Goal: Task Accomplishment & Management: Complete application form

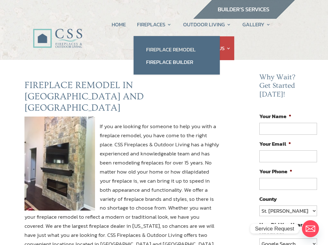
click at [162, 54] on link "Fireplace Remodel" at bounding box center [177, 49] width 74 height 13
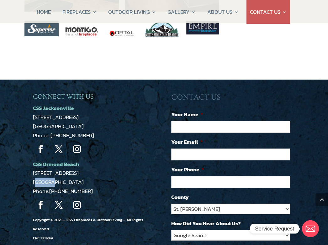
scroll to position [835, 0]
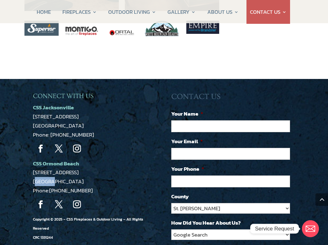
click at [201, 137] on span "*" at bounding box center [201, 141] width 3 height 8
click at [201, 148] on input "Your Email *" at bounding box center [230, 154] width 119 height 12
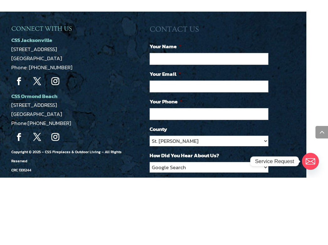
scroll to position [835, 22]
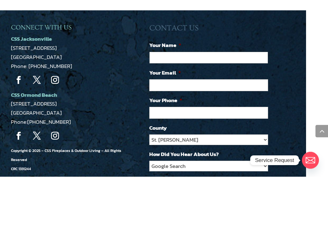
click at [168, 120] on input "Your Name *" at bounding box center [208, 126] width 119 height 12
type input "Maureen Sullivan"
type input "mosullypvb@aol.com"
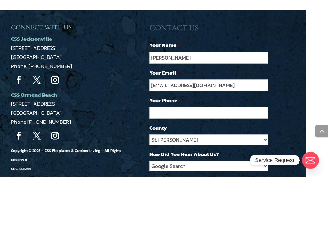
click at [176, 176] on input "Your Phone *" at bounding box center [208, 182] width 119 height 12
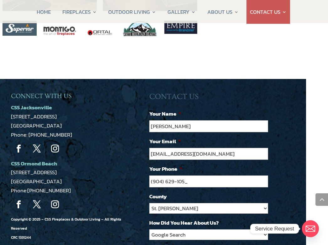
type input "(904) 629-1050"
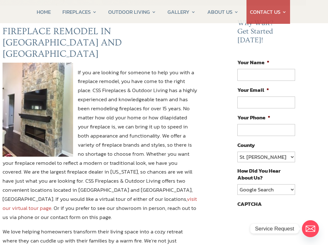
scroll to position [55, 22]
click at [255, 69] on input "Your Name *" at bounding box center [266, 75] width 58 height 12
click at [252, 69] on input "Your Name *" at bounding box center [266, 75] width 58 height 12
type input "Maureen Sullivan"
type input "mosullypvb@aol.com"
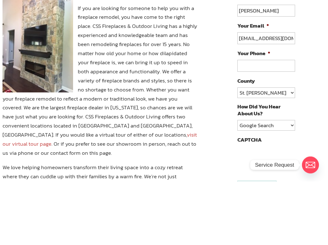
click at [260, 124] on input "Your Phone *" at bounding box center [266, 130] width 58 height 12
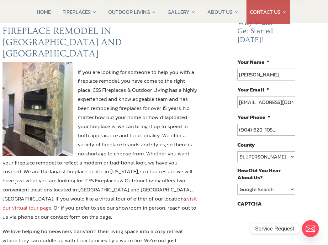
type input "(904) 629-1050"
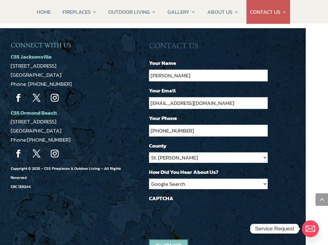
scroll to position [885, 22]
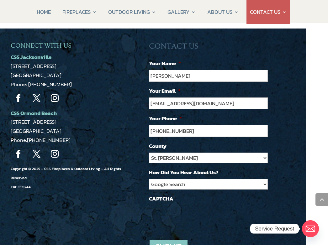
click at [171, 240] on input "image" at bounding box center [168, 247] width 39 height 14
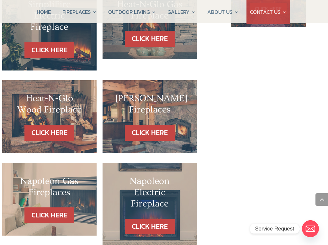
scroll to position [476, 22]
